Goal: Task Accomplishment & Management: Use online tool/utility

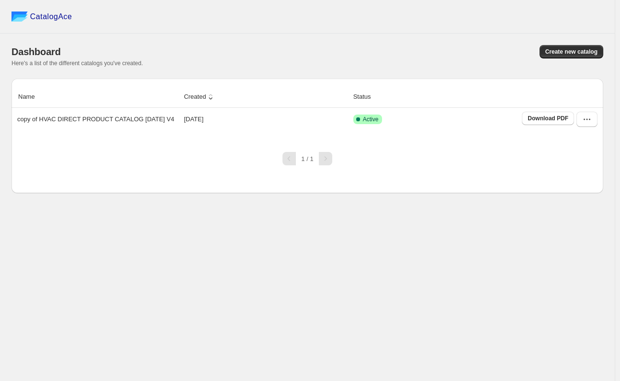
click at [304, 254] on div "CatalogAce Dashboard Create new catalog Here's a list of the different catalogs…" at bounding box center [307, 190] width 615 height 381
click at [214, 305] on div "CatalogAce Dashboard Create new catalog Here's a list of the different catalogs…" at bounding box center [307, 190] width 615 height 381
drag, startPoint x: 181, startPoint y: 214, endPoint x: 179, endPoint y: 220, distance: 6.4
click at [180, 214] on div "CatalogAce Dashboard Create new catalog Here's a list of the different catalogs…" at bounding box center [307, 190] width 615 height 381
click at [445, 29] on div "CatalogAce" at bounding box center [307, 17] width 615 height 34
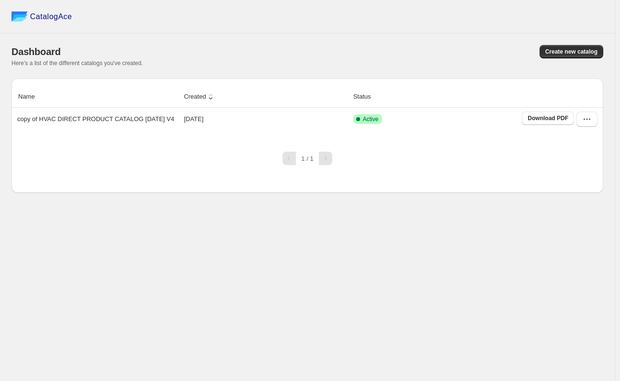
click at [358, 24] on div "CatalogAce" at bounding box center [307, 17] width 615 height 34
click at [30, 366] on div "CatalogAce Dashboard Create new catalog Here's a list of the different catalogs…" at bounding box center [307, 190] width 615 height 381
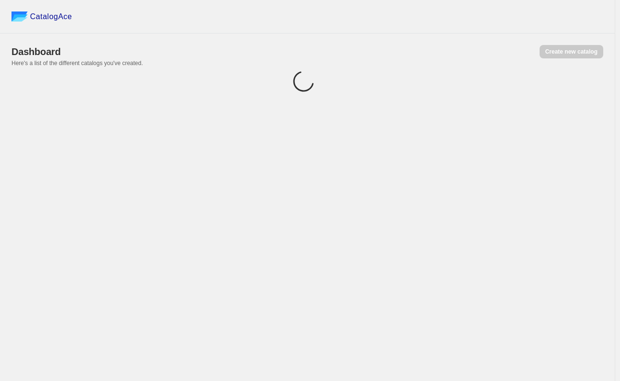
click at [280, 223] on div "CatalogAce Dashboard Create new catalog Here's a list of the different catalogs…" at bounding box center [307, 190] width 615 height 381
click at [280, 224] on div "CatalogAce Dashboard Create new catalog Here's a list of the different catalogs…" at bounding box center [307, 190] width 615 height 381
click at [318, 150] on div "CatalogAce Dashboard Create new catalog Here's a list of the different catalogs…" at bounding box center [307, 190] width 615 height 381
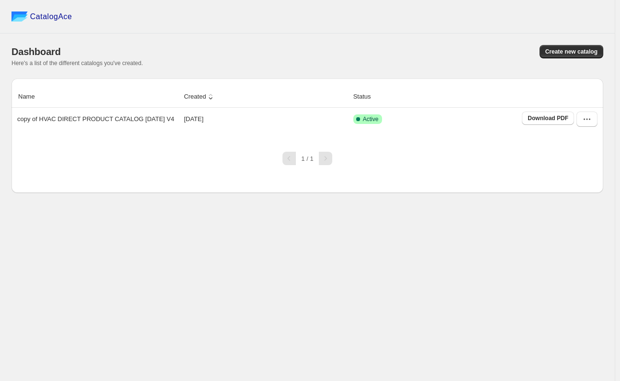
click at [289, 273] on div "CatalogAce Dashboard Create new catalog Here's a list of the different catalogs…" at bounding box center [307, 190] width 615 height 381
click at [83, 356] on div "CatalogAce Dashboard Create new catalog Here's a list of the different catalogs…" at bounding box center [307, 190] width 615 height 381
click at [421, 258] on div "CatalogAce Dashboard Create new catalog Here's a list of the different catalogs…" at bounding box center [307, 190] width 615 height 381
click at [421, 259] on div "CatalogAce Dashboard Create new catalog Here's a list of the different catalogs…" at bounding box center [307, 190] width 615 height 381
click at [295, 245] on div "CatalogAce Dashboard Create new catalog Here's a list of the different catalogs…" at bounding box center [307, 190] width 615 height 381
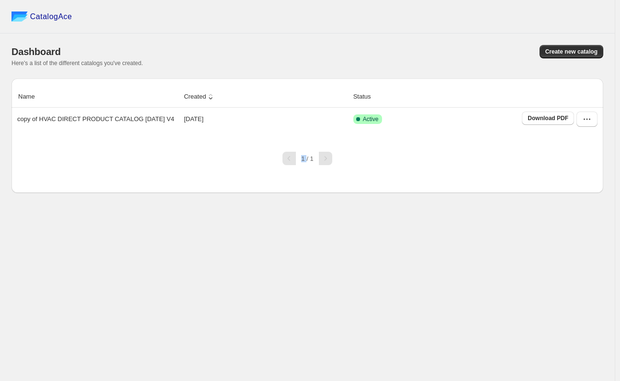
click at [295, 245] on div "CatalogAce Dashboard Create new catalog Here's a list of the different catalogs…" at bounding box center [307, 190] width 615 height 381
drag, startPoint x: 314, startPoint y: 284, endPoint x: 329, endPoint y: 237, distance: 50.3
click at [314, 284] on div "CatalogAce Dashboard Create new catalog Here's a list of the different catalogs…" at bounding box center [307, 190] width 615 height 381
click at [371, 294] on div "CatalogAce Dashboard Create new catalog Here's a list of the different catalogs…" at bounding box center [307, 190] width 615 height 381
click at [475, 216] on div "CatalogAce Dashboard Create new catalog Here's a list of the different catalogs…" at bounding box center [307, 190] width 615 height 381
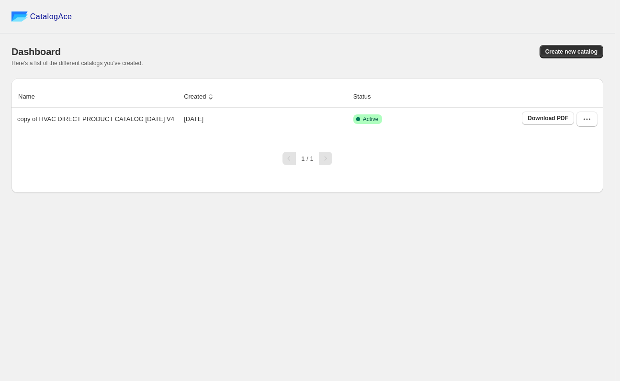
click at [196, 291] on div "CatalogAce Dashboard Create new catalog Here's a list of the different catalogs…" at bounding box center [307, 190] width 615 height 381
drag, startPoint x: 305, startPoint y: 250, endPoint x: 287, endPoint y: 246, distance: 18.7
click at [305, 249] on div "CatalogAce Dashboard Create new catalog Here's a list of the different catalogs…" at bounding box center [307, 190] width 615 height 381
